Goal: Task Accomplishment & Management: Manage account settings

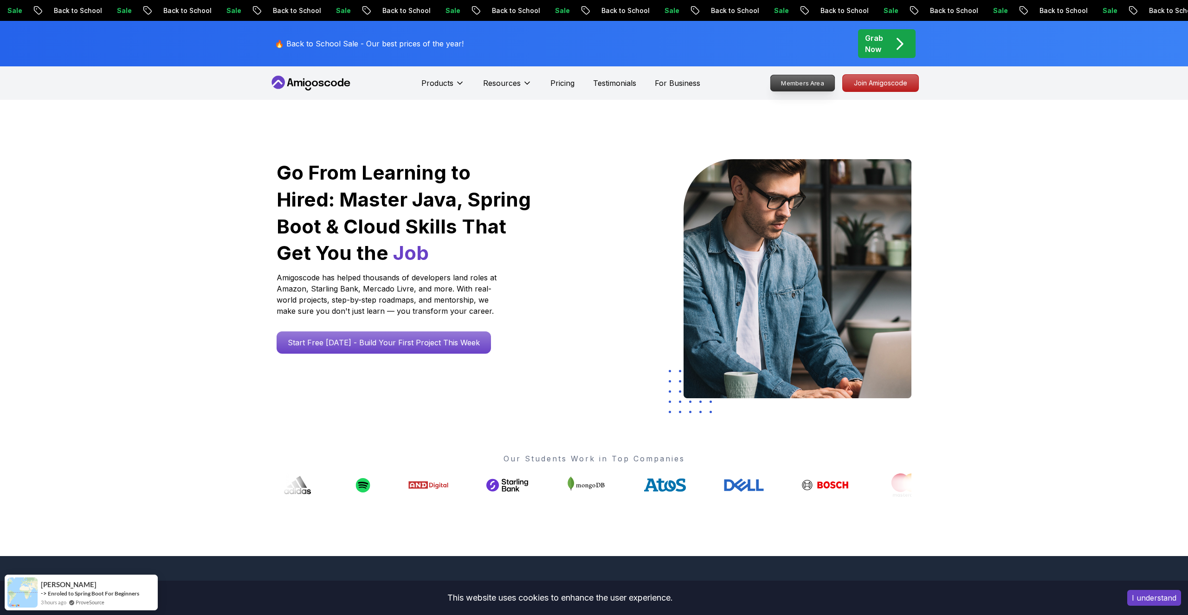
click at [813, 85] on p "Members Area" at bounding box center [803, 83] width 64 height 16
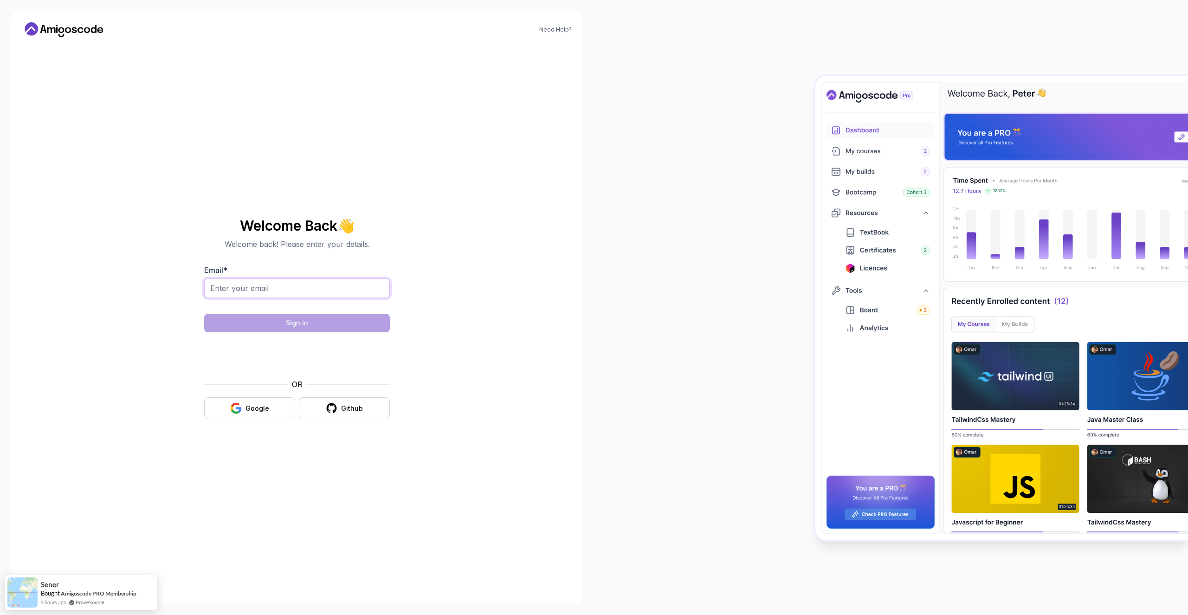
click at [287, 288] on input "Email *" at bounding box center [297, 288] width 186 height 19
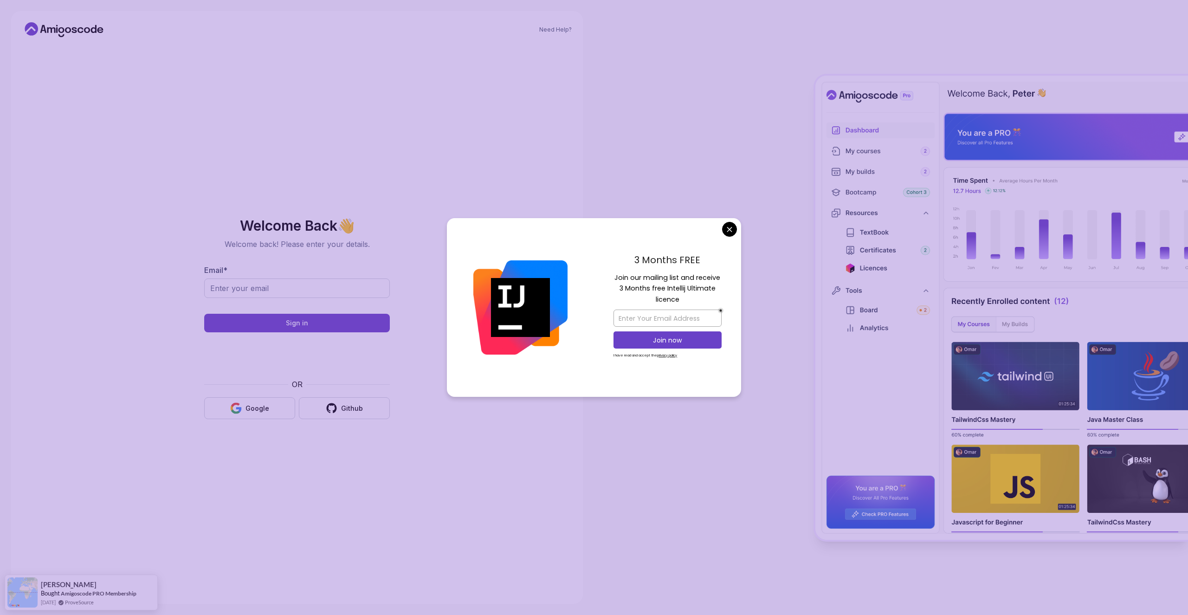
click at [734, 225] on body "Need Help? Welcome Back 👋 Welcome back! Please enter your details. Email * Sign…" at bounding box center [594, 307] width 1188 height 615
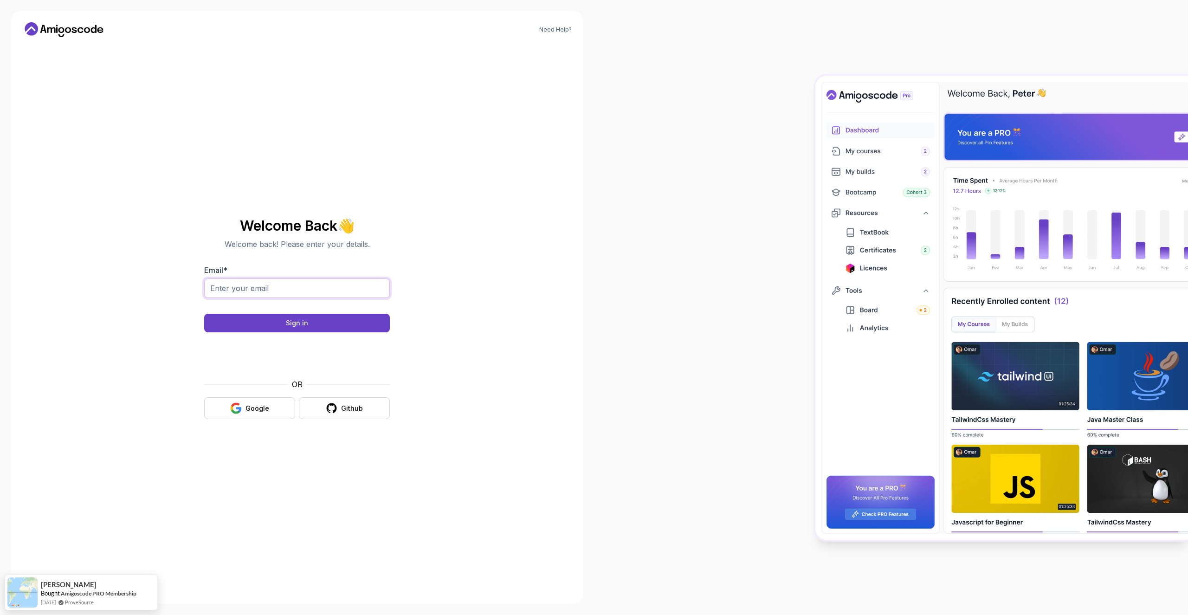
click at [281, 282] on input "Email *" at bounding box center [297, 288] width 186 height 19
type input "[PERSON_NAME][EMAIL_ADDRESS][DOMAIN_NAME]"
click at [284, 328] on button "Sign in" at bounding box center [297, 323] width 186 height 19
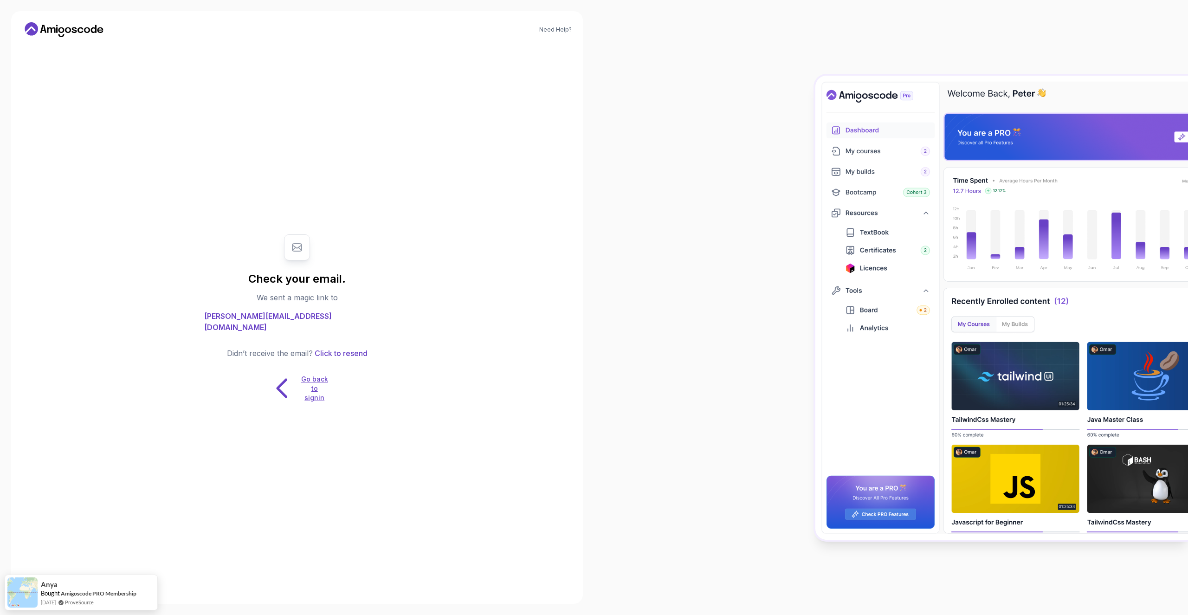
click at [314, 391] on p "Go back to signin" at bounding box center [315, 389] width 28 height 28
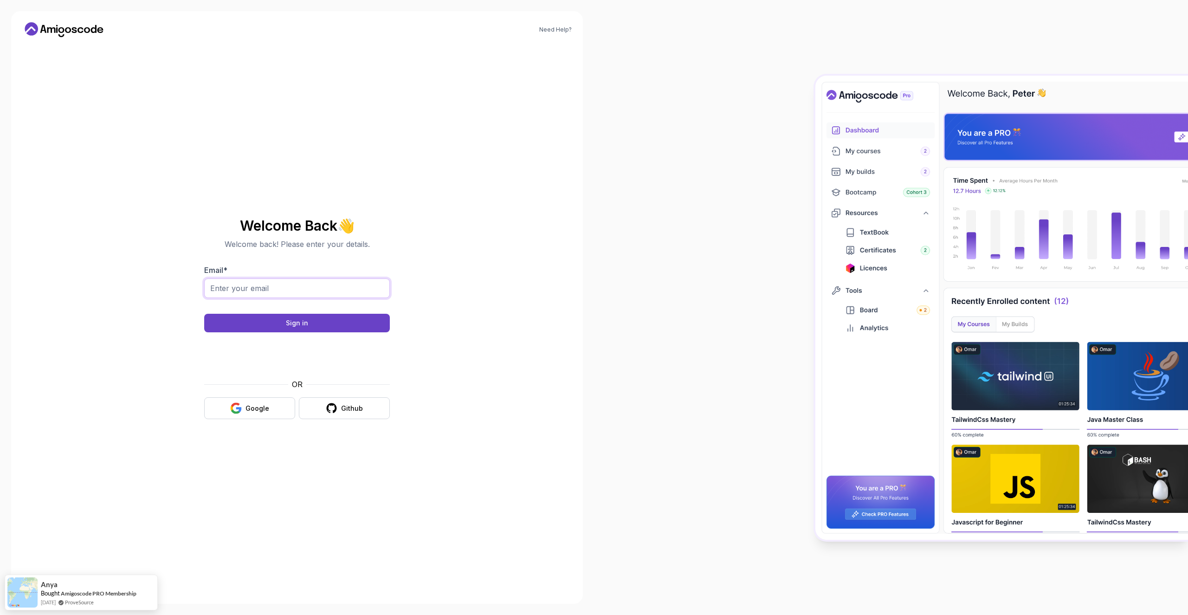
click at [272, 289] on input "Email *" at bounding box center [297, 288] width 186 height 19
drag, startPoint x: 309, startPoint y: 287, endPoint x: 252, endPoint y: 283, distance: 56.8
click at [252, 283] on input "[PERSON_NAME][EMAIL_ADDRESS][DOMAIN_NAME]" at bounding box center [297, 288] width 186 height 19
type input "[PERSON_NAME][EMAIL_ADDRESS][PERSON_NAME][DOMAIN_NAME]"
click at [319, 320] on button "Sign in" at bounding box center [297, 323] width 186 height 19
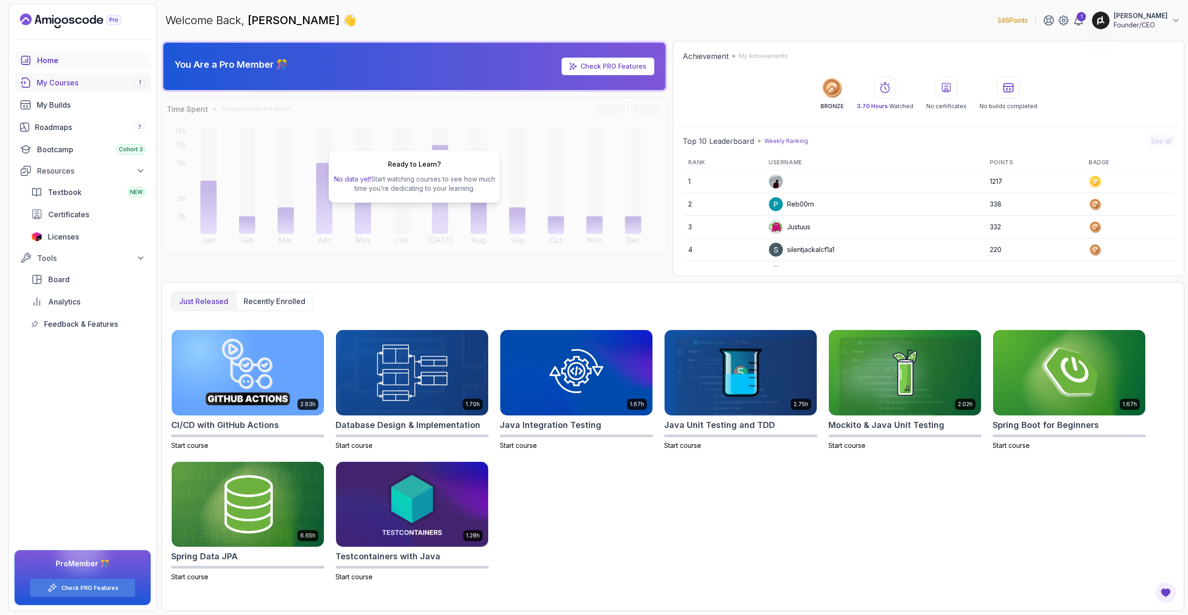
click at [96, 90] on link "My Courses 1" at bounding box center [82, 82] width 136 height 19
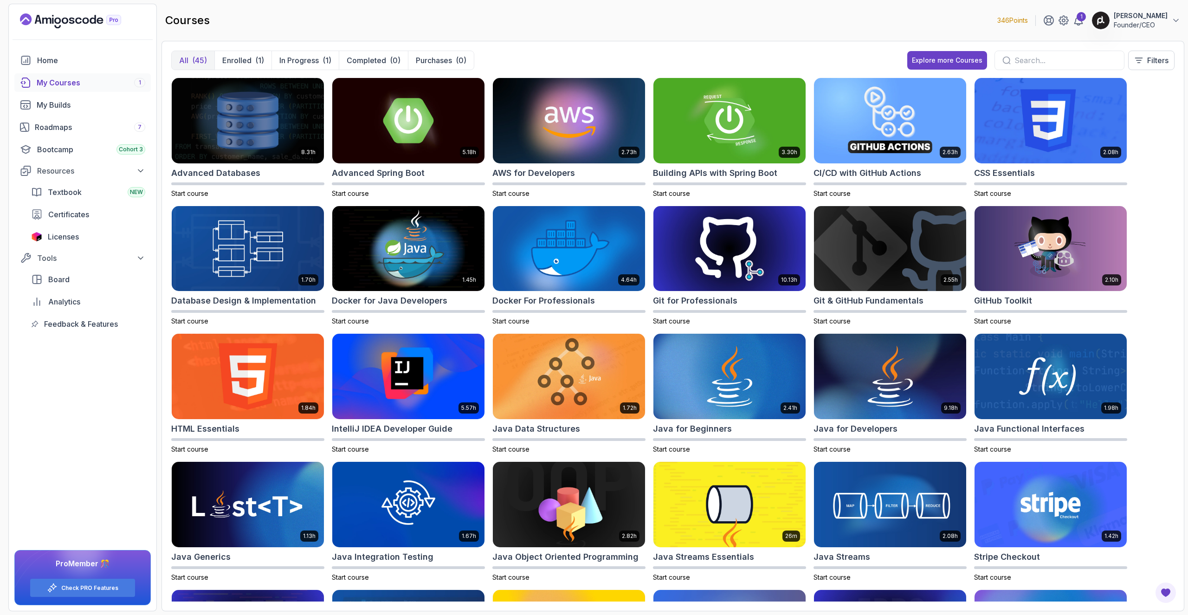
click at [1045, 60] on input "text" at bounding box center [1066, 60] width 102 height 11
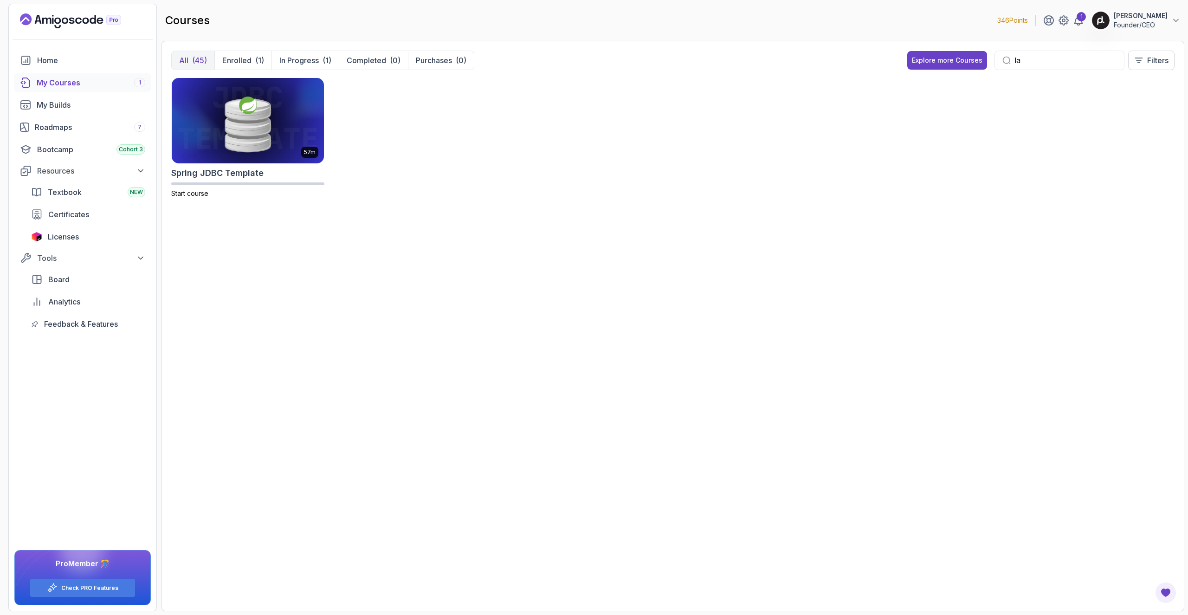
type input "l"
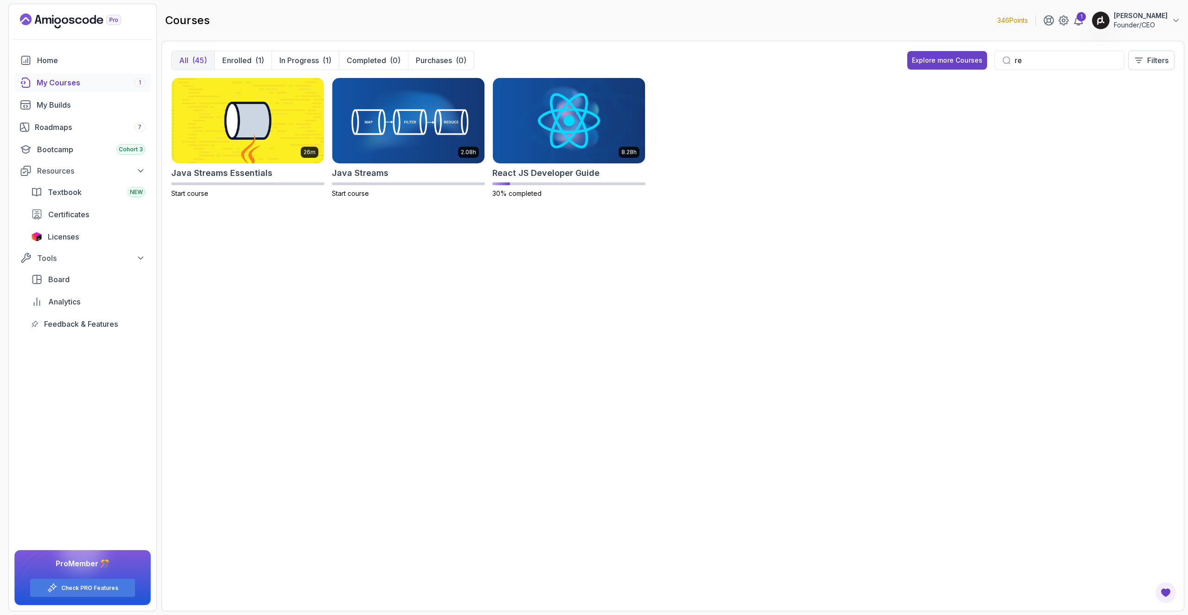
type input "r"
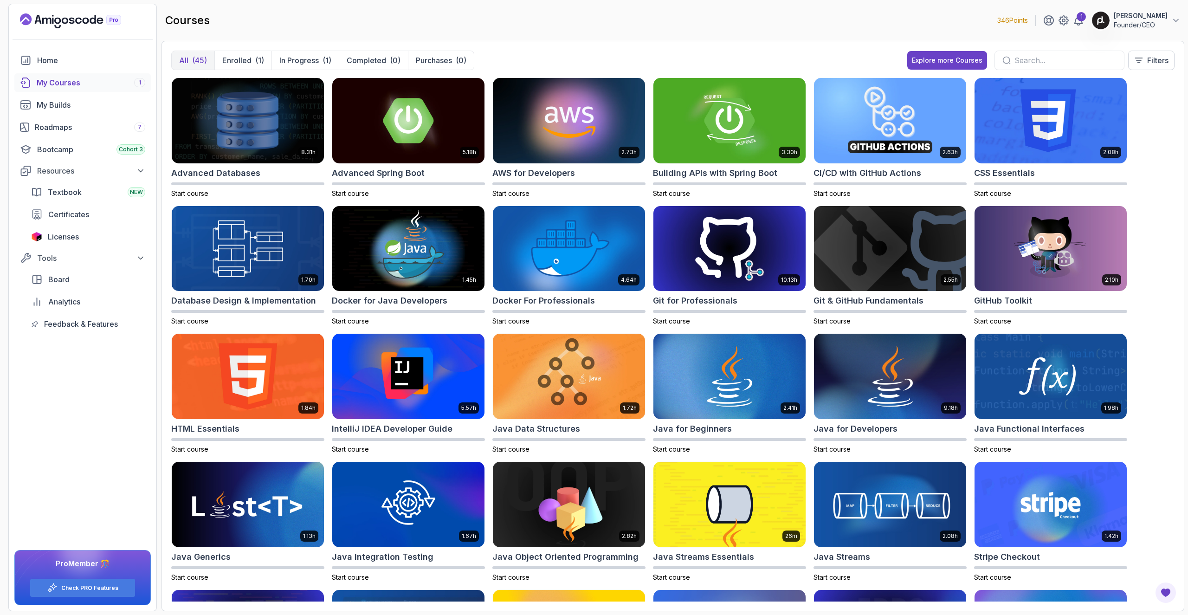
click at [1151, 12] on p "Alejandro González" at bounding box center [1141, 15] width 54 height 9
click at [1111, 89] on p "Billing" at bounding box center [1104, 89] width 20 height 11
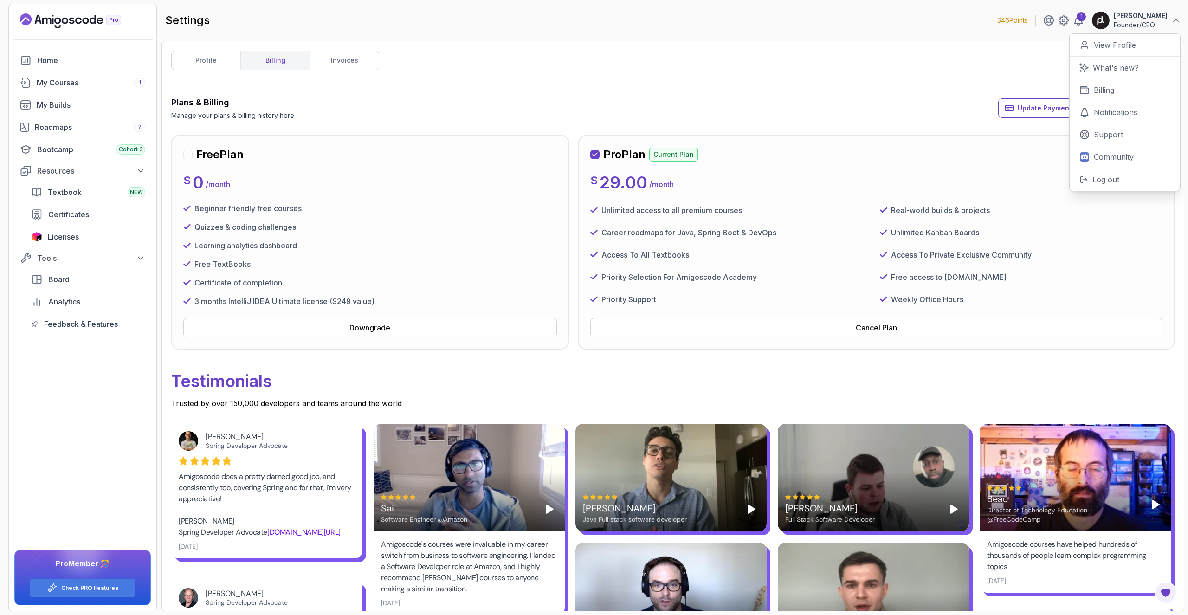
click at [189, 156] on div at bounding box center [187, 154] width 9 height 9
click at [367, 333] on div "Downgrade" at bounding box center [370, 327] width 41 height 11
